Goal: Navigation & Orientation: Find specific page/section

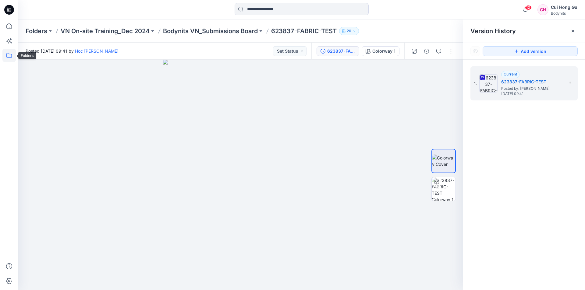
click at [12, 52] on icon at bounding box center [8, 55] width 13 height 13
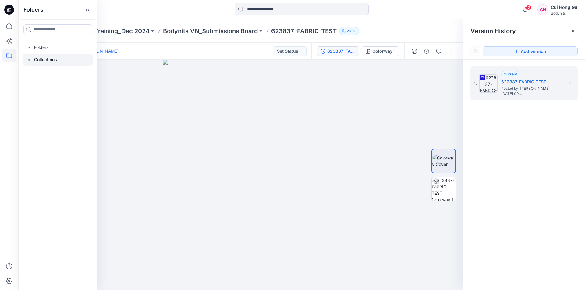
click at [60, 60] on div at bounding box center [57, 60] width 69 height 12
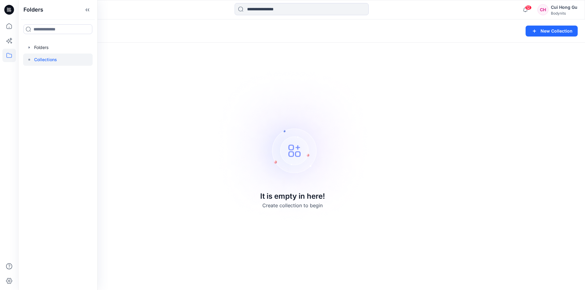
click at [15, 55] on icon at bounding box center [8, 55] width 13 height 13
click at [10, 26] on icon at bounding box center [8, 25] width 13 height 13
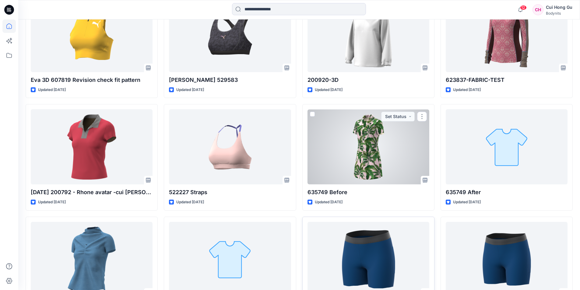
scroll to position [281, 0]
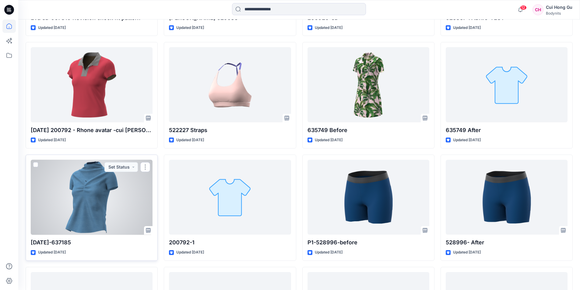
click at [81, 210] on div at bounding box center [92, 197] width 122 height 75
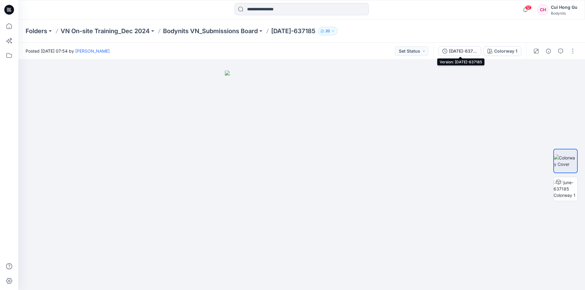
click at [460, 50] on div "[DATE]-637185" at bounding box center [463, 51] width 28 height 7
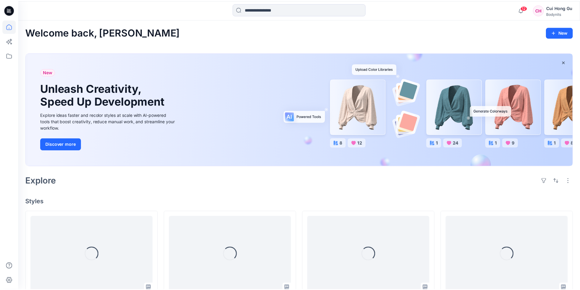
scroll to position [281, 0]
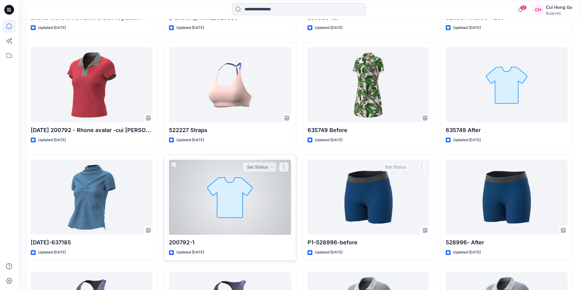
click at [245, 213] on div at bounding box center [230, 197] width 122 height 75
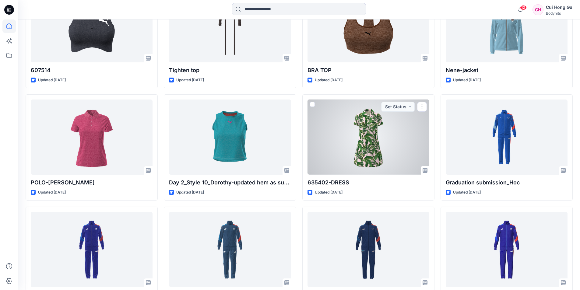
scroll to position [1292, 0]
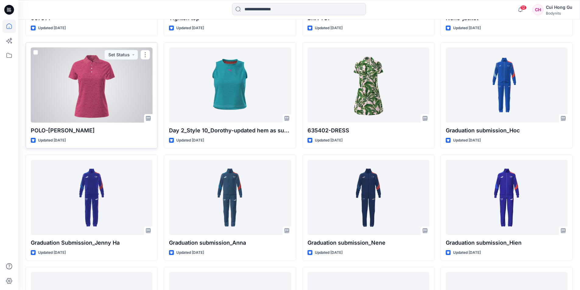
click at [95, 91] on div at bounding box center [92, 85] width 122 height 75
